Goal: Check status: Check status

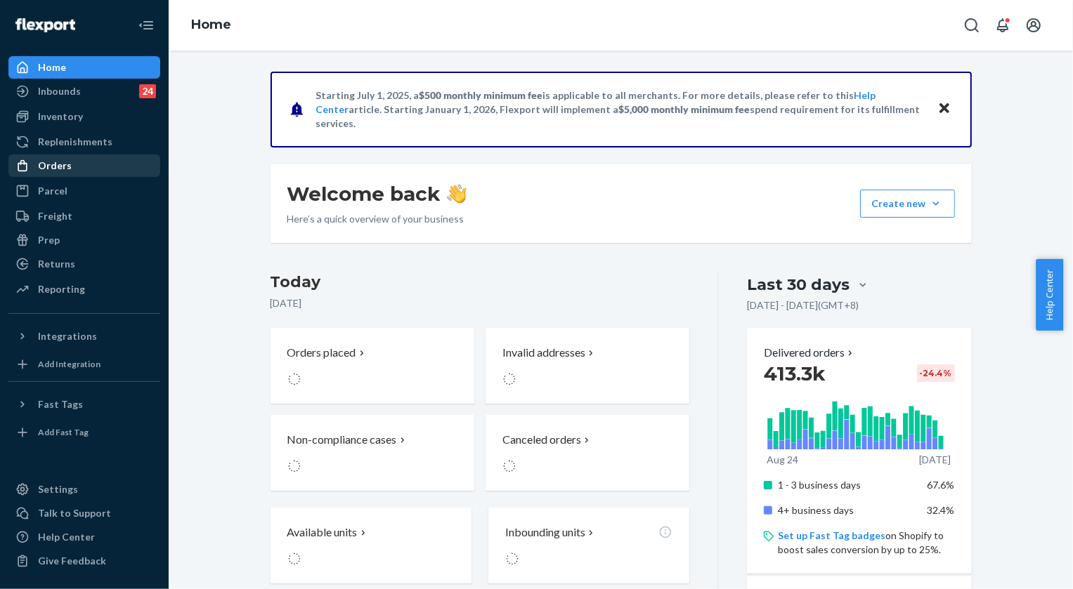
click at [70, 169] on div "Orders" at bounding box center [84, 166] width 149 height 20
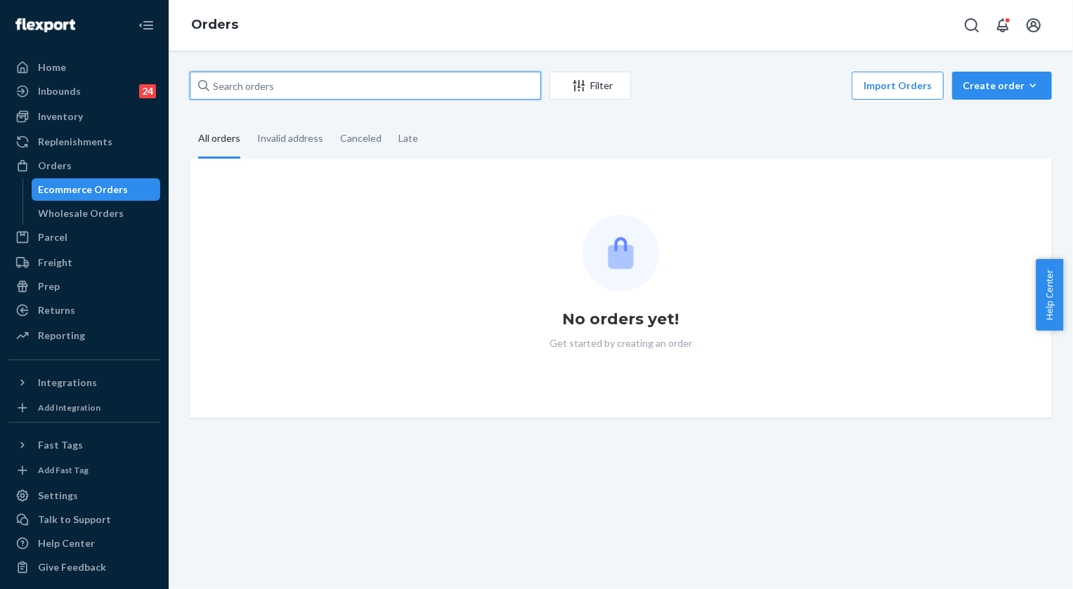
click at [334, 91] on input "text" at bounding box center [365, 86] width 351 height 28
paste input "RYQPZW0SXG"
type input "RYQPZW0SXG"
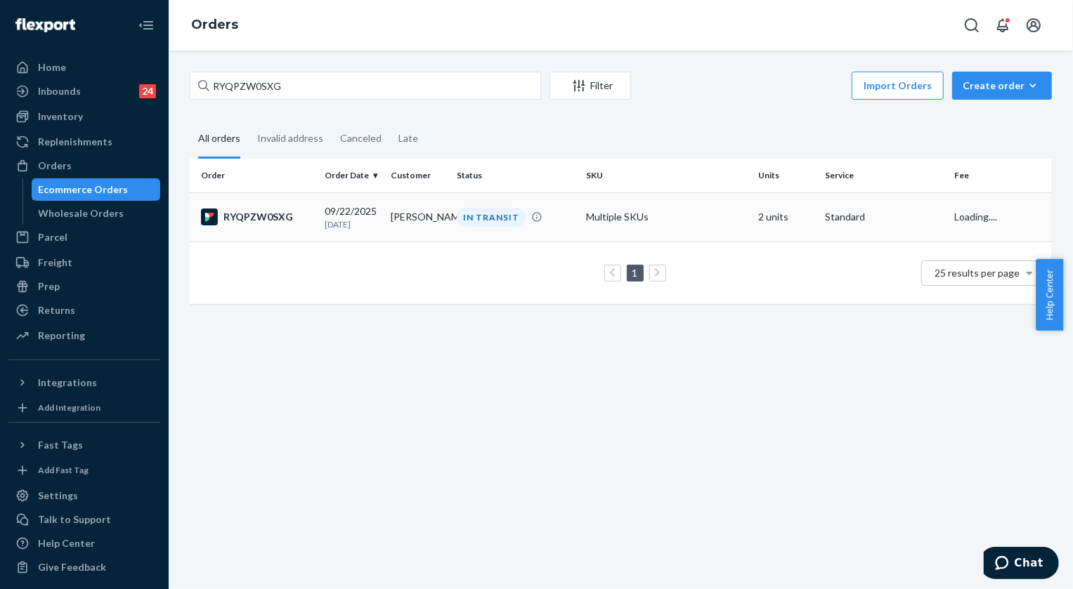
click at [494, 217] on div "IN TRANSIT" at bounding box center [491, 217] width 69 height 19
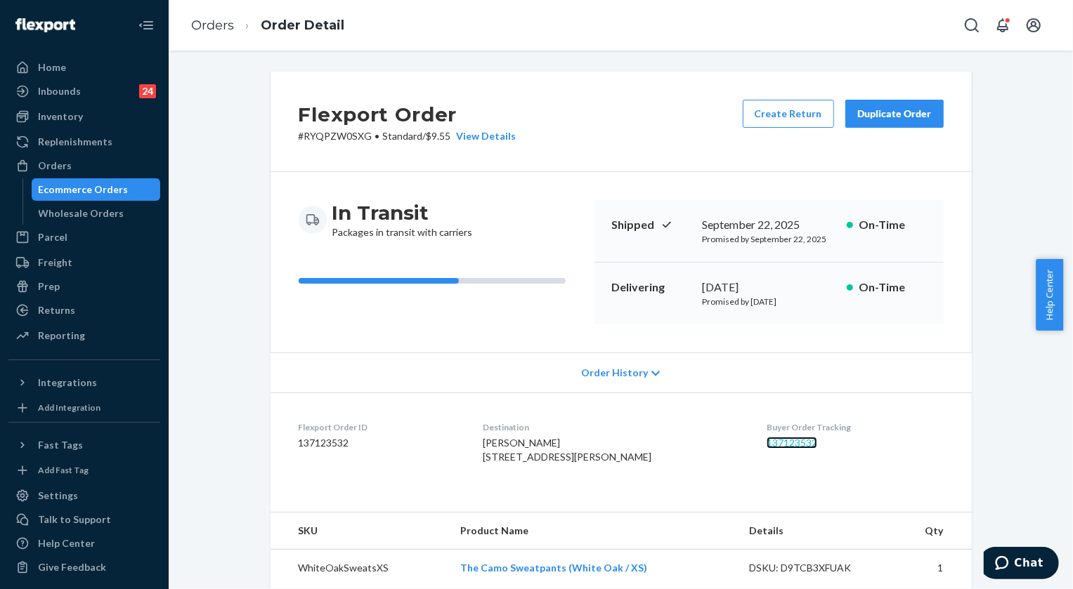
click at [781, 442] on link "137123532" at bounding box center [791, 443] width 51 height 12
